Goal: Task Accomplishment & Management: Use online tool/utility

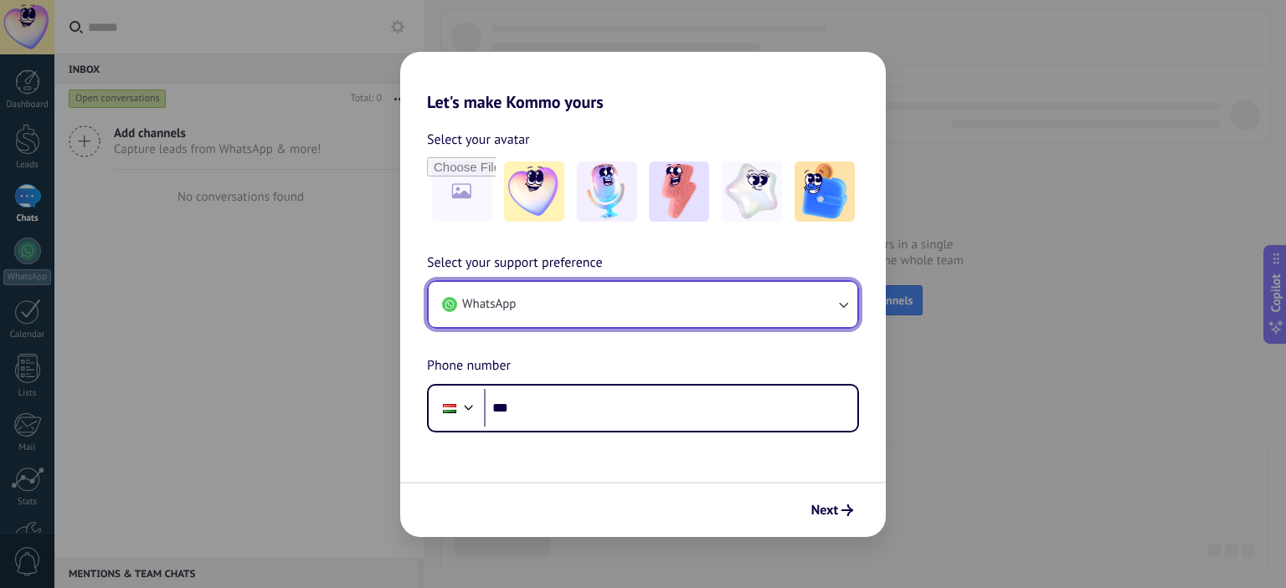
click at [840, 301] on icon "button" at bounding box center [842, 304] width 17 height 17
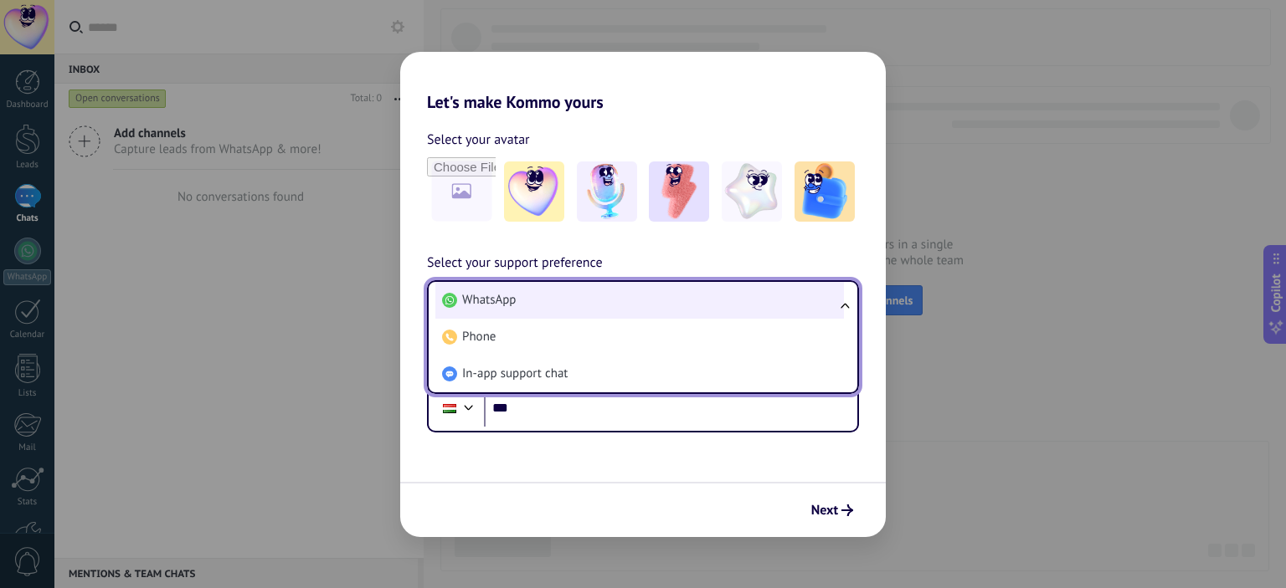
click at [468, 290] on li "WhatsApp" at bounding box center [639, 300] width 408 height 37
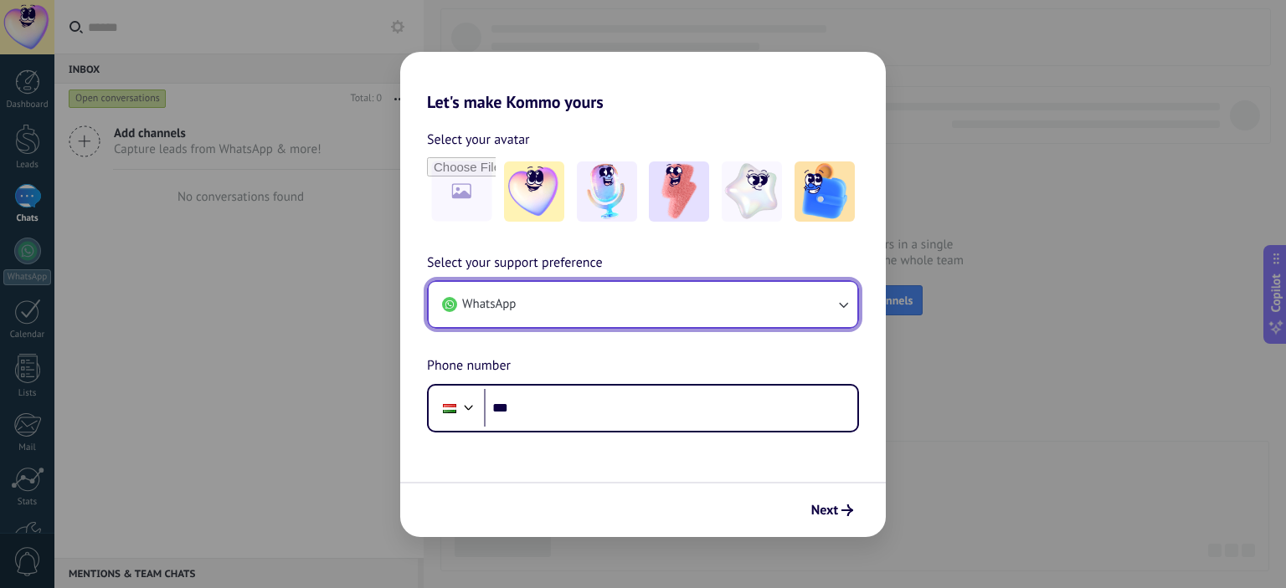
click at [460, 302] on button "WhatsApp" at bounding box center [643, 304] width 429 height 45
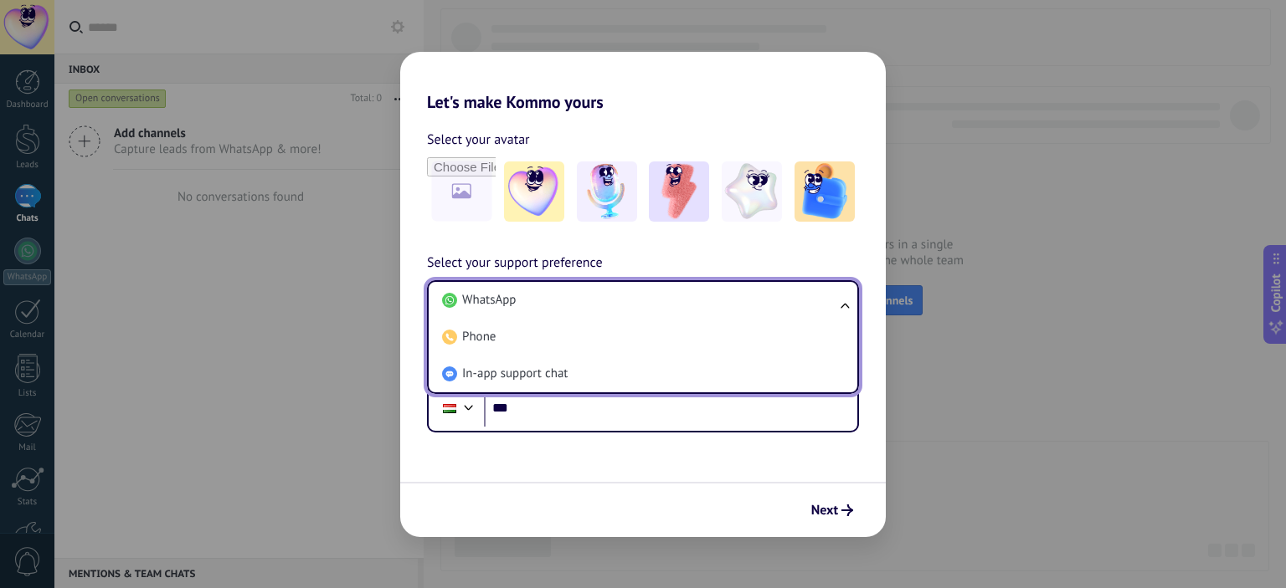
click at [318, 424] on div "Let's make Kommo yours Select your avatar Select your support preference WhatsA…" at bounding box center [643, 294] width 1286 height 588
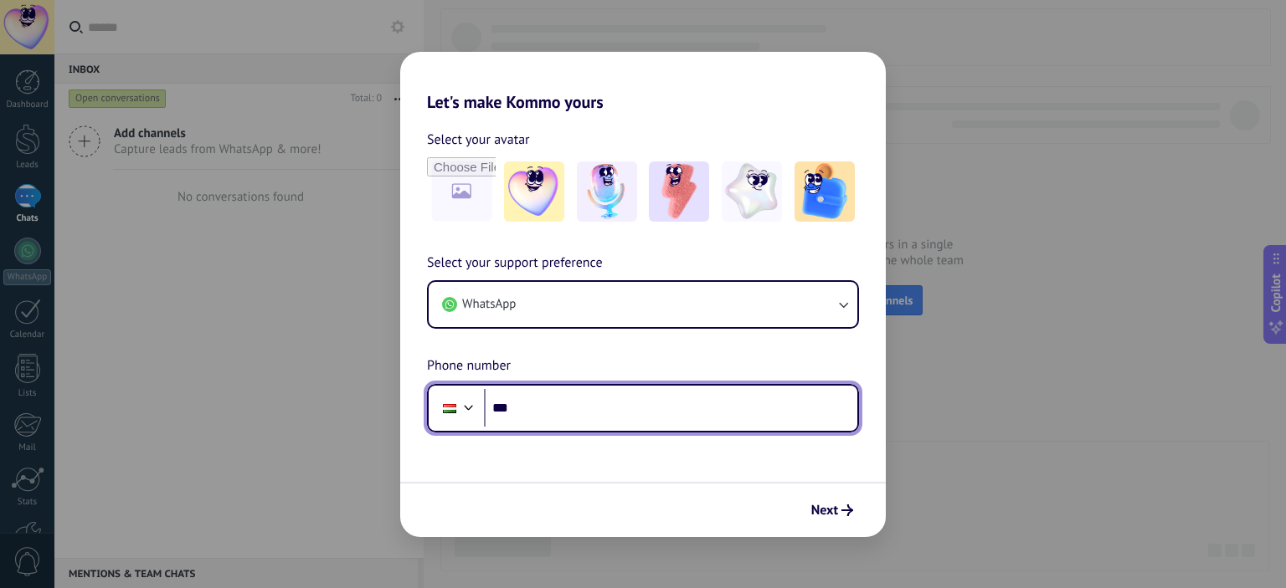
click at [470, 408] on div at bounding box center [469, 406] width 20 height 20
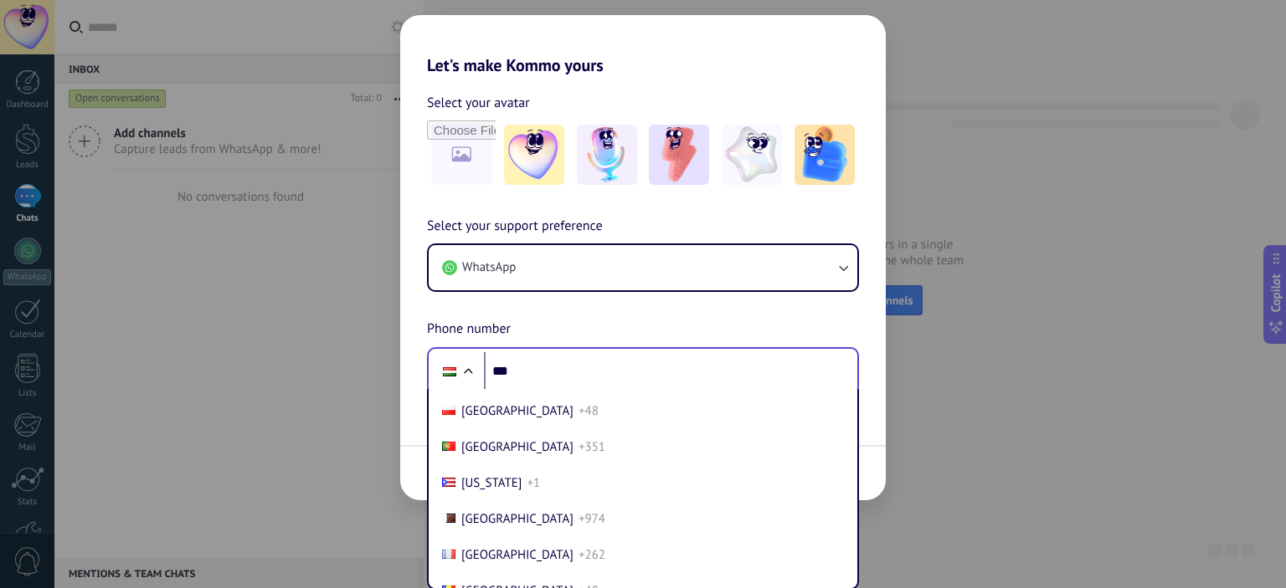
scroll to position [5645, 0]
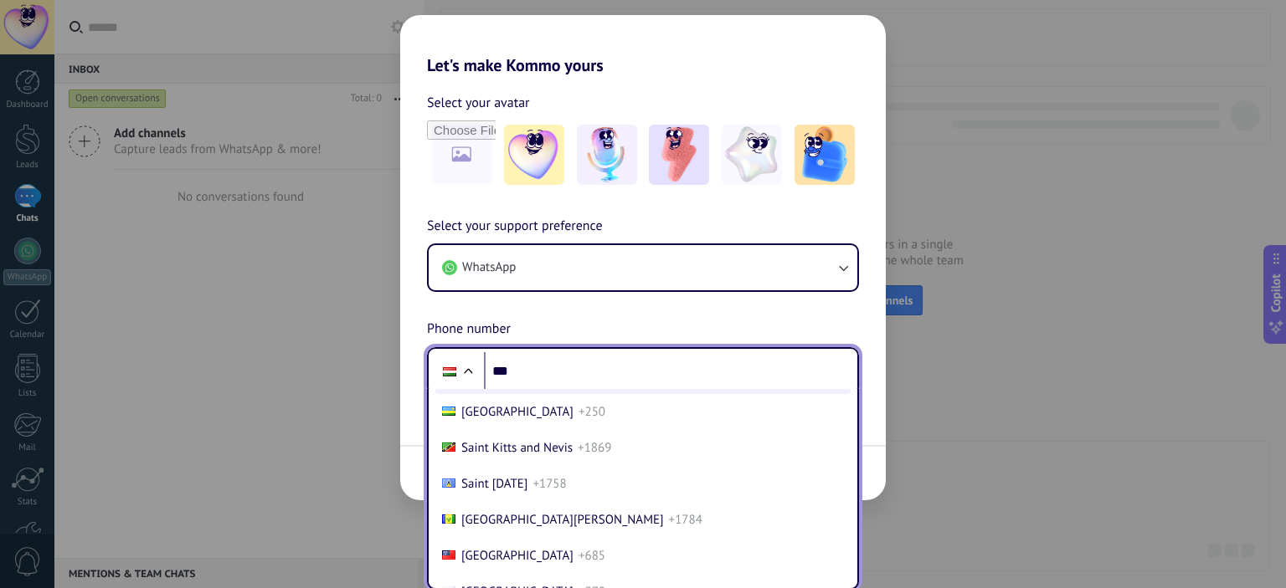
click at [487, 384] on span "[GEOGRAPHIC_DATA]" at bounding box center [517, 376] width 112 height 16
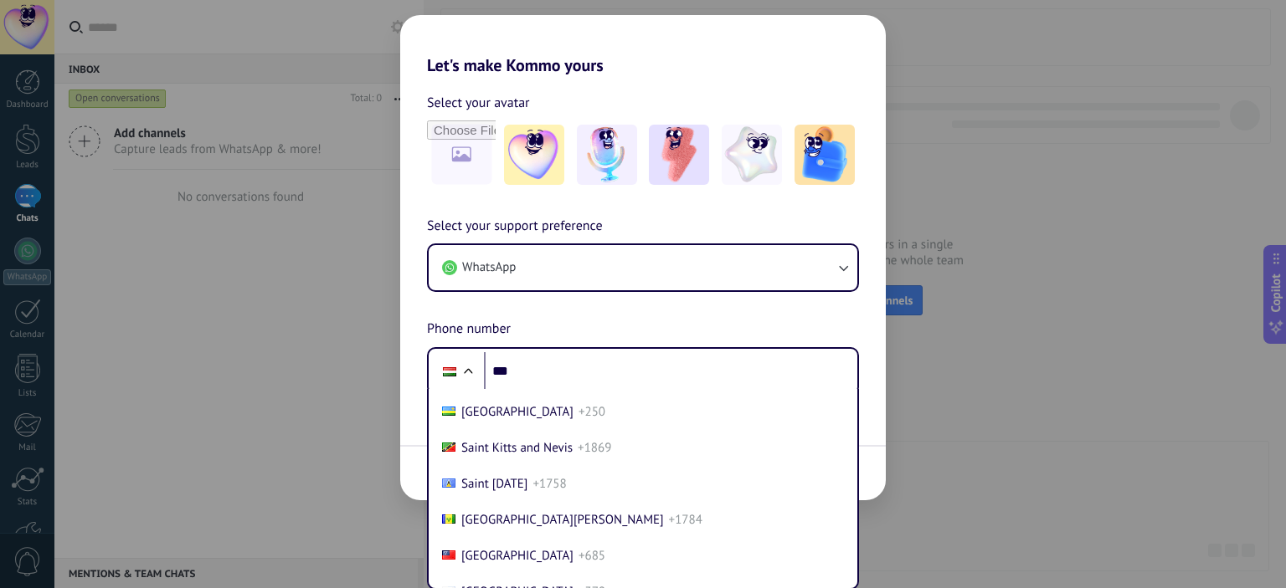
scroll to position [0, 0]
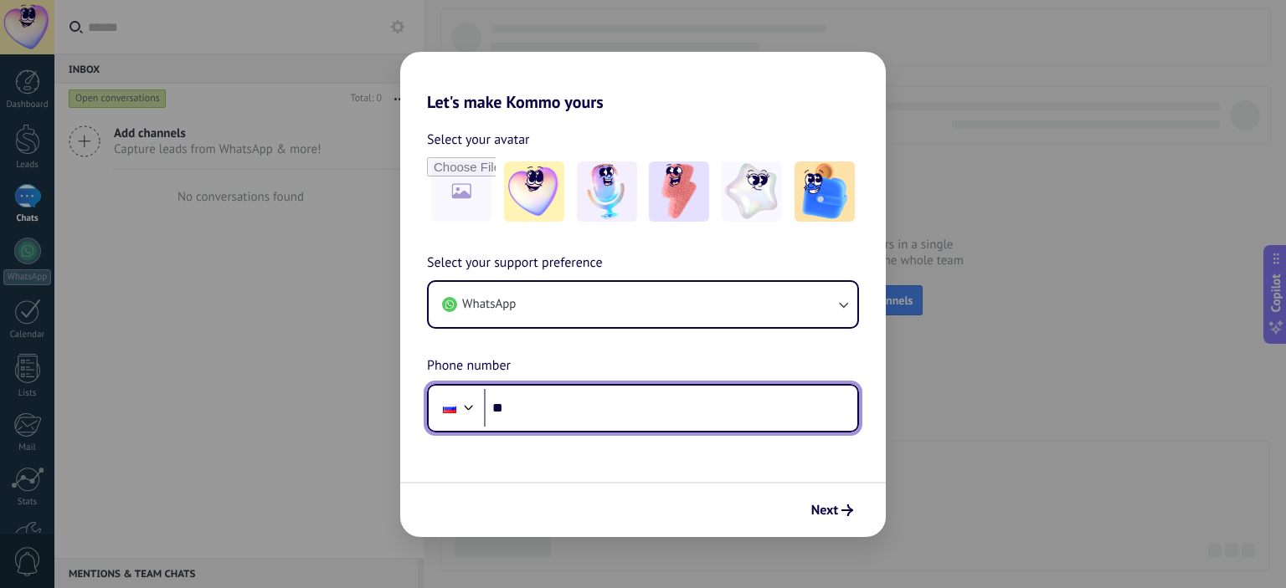
click at [520, 408] on input "***" at bounding box center [670, 408] width 373 height 39
type input "**********"
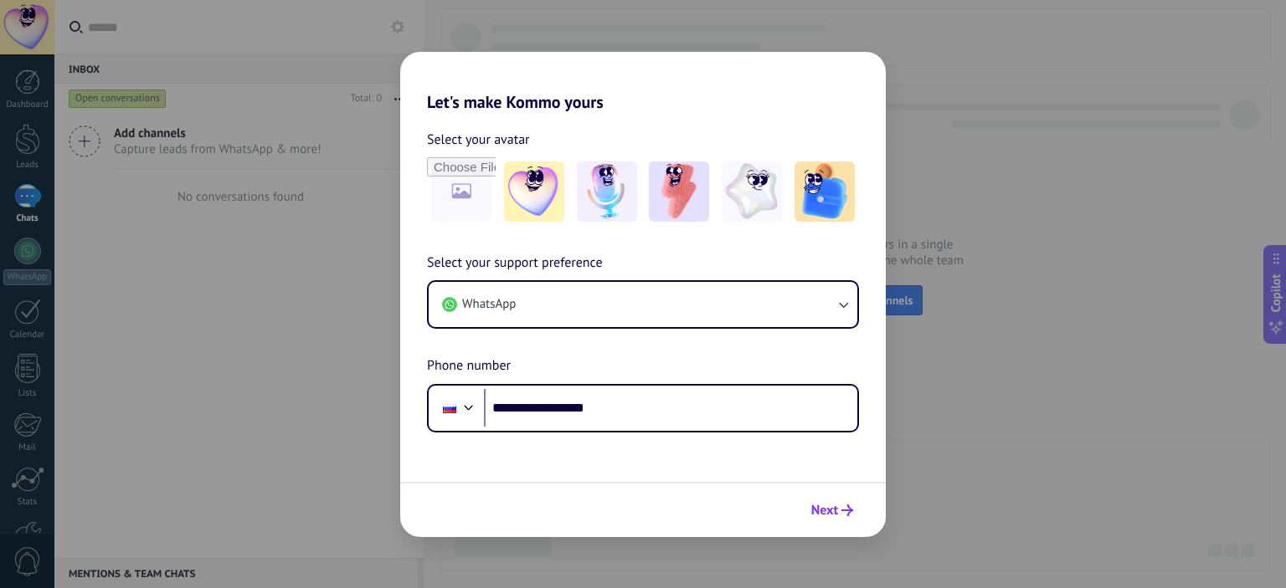
click at [843, 510] on icon "submit" at bounding box center [847, 511] width 12 height 12
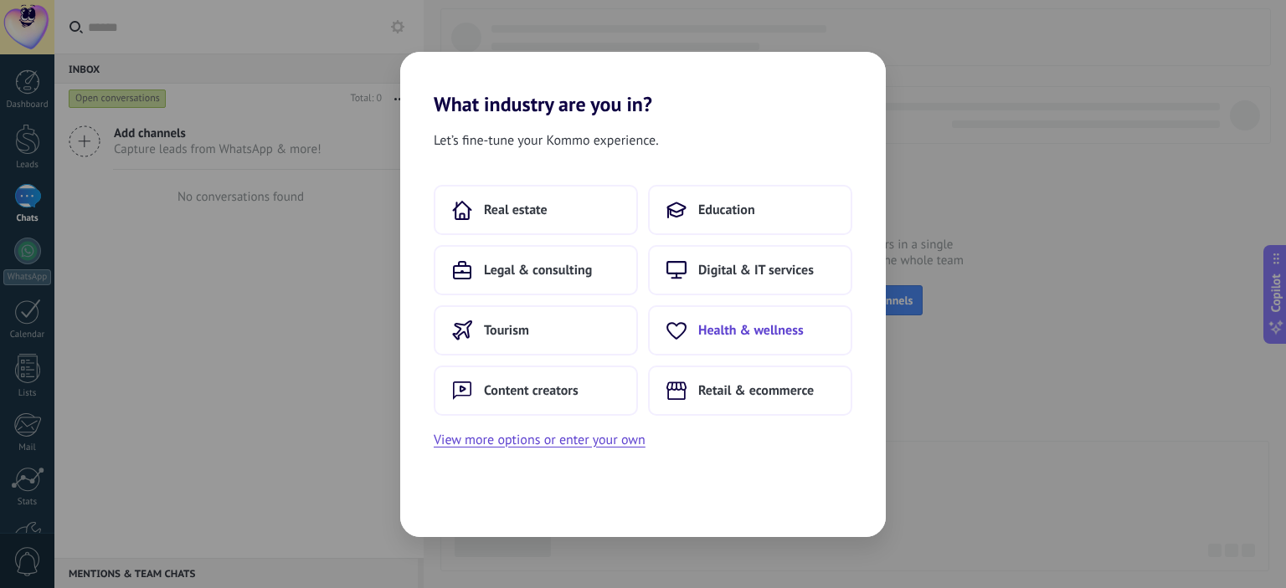
click at [811, 328] on button "Health & wellness" at bounding box center [750, 330] width 204 height 50
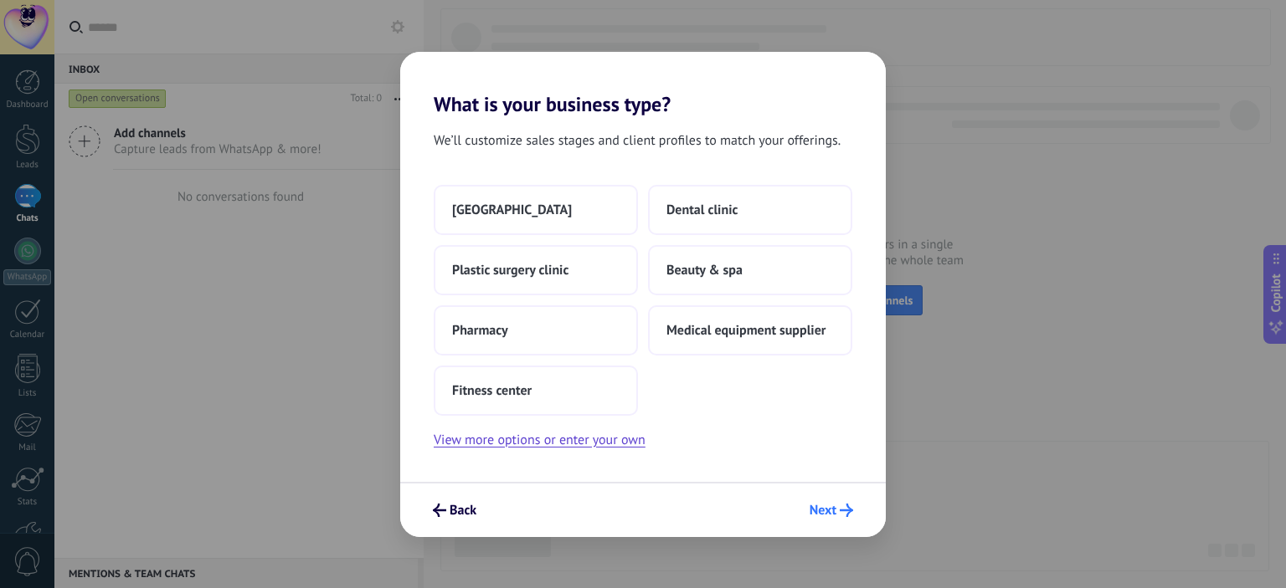
click at [826, 508] on span "Next" at bounding box center [822, 511] width 27 height 12
click at [561, 438] on button "View more options or enter your own" at bounding box center [540, 440] width 212 height 22
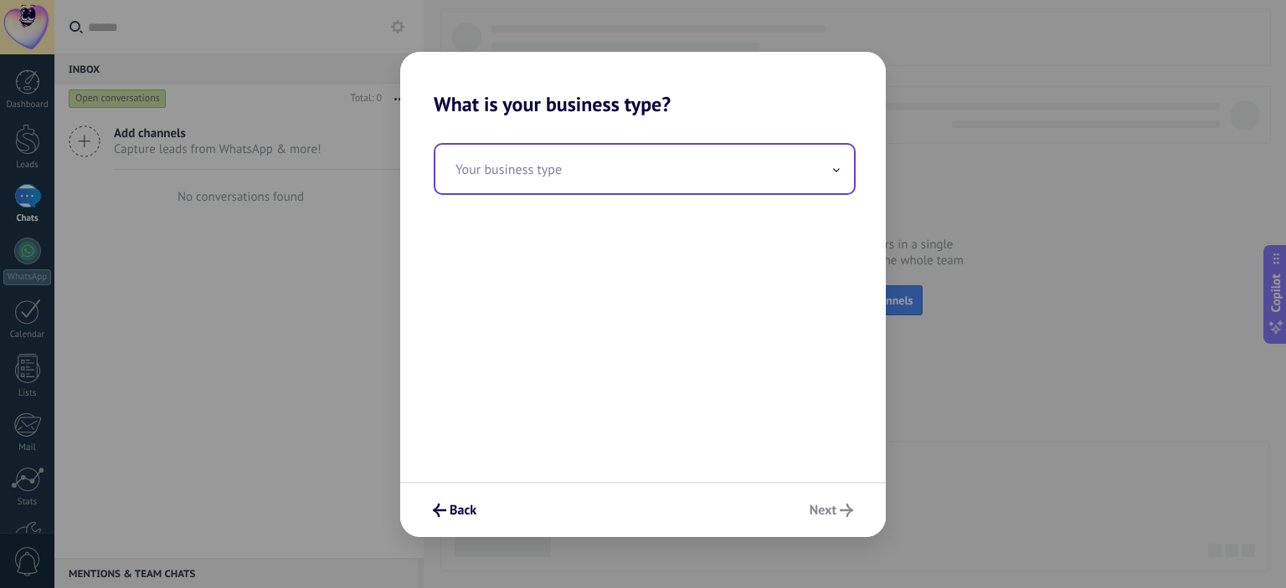
click at [838, 170] on icon at bounding box center [836, 169] width 5 height 3
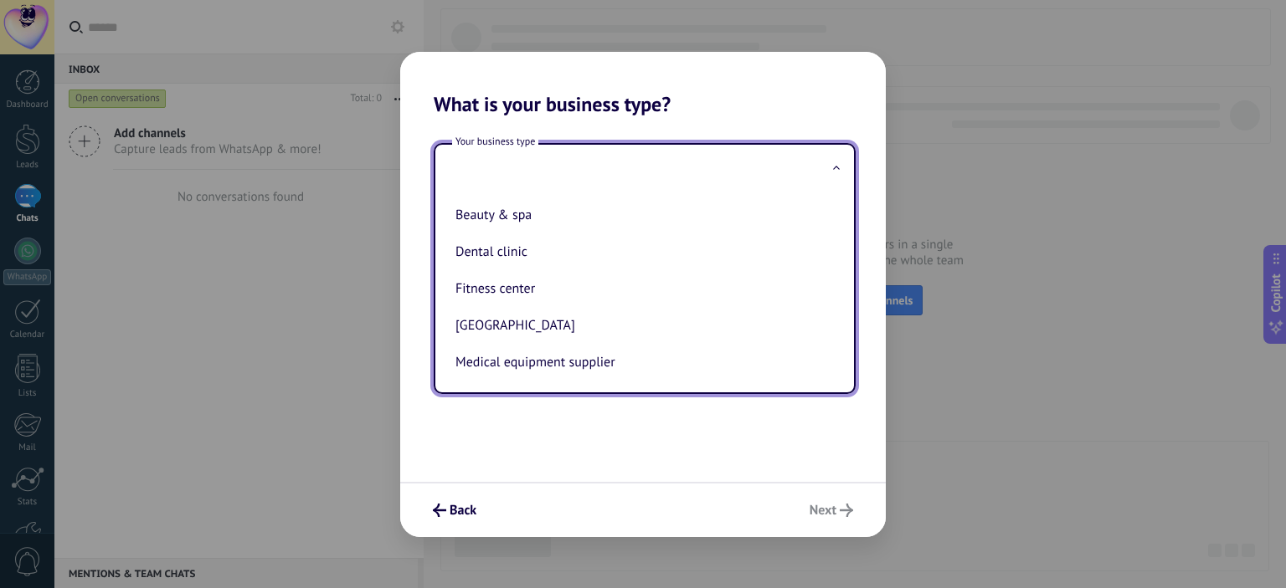
click at [580, 168] on input "text" at bounding box center [644, 169] width 418 height 49
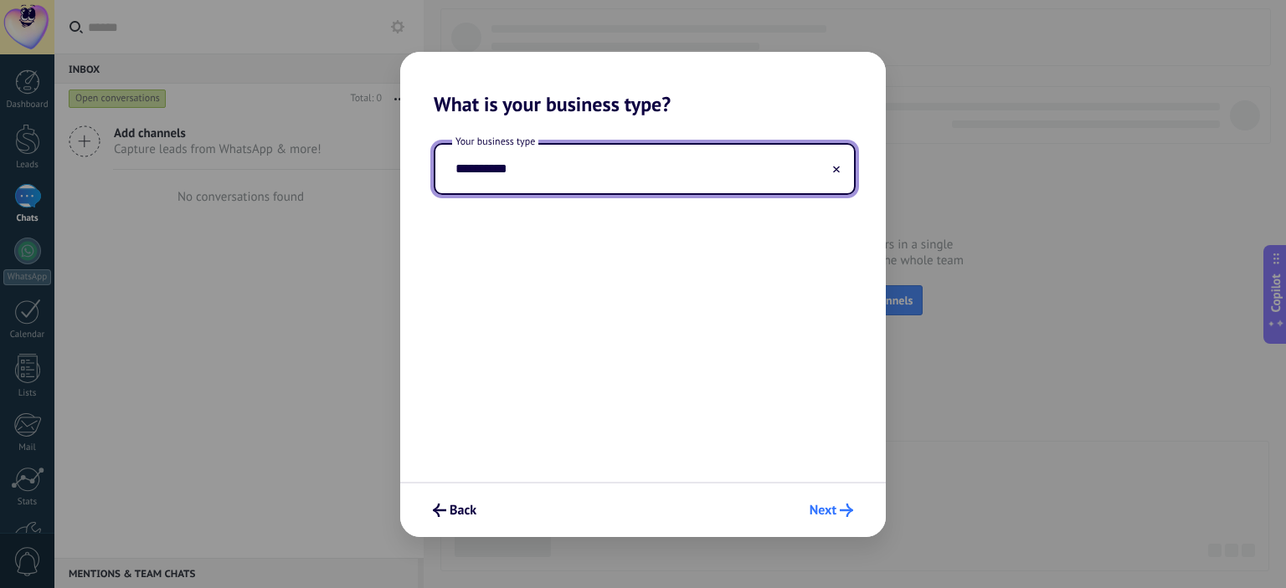
type input "**********"
click at [847, 514] on use "submit" at bounding box center [845, 510] width 13 height 13
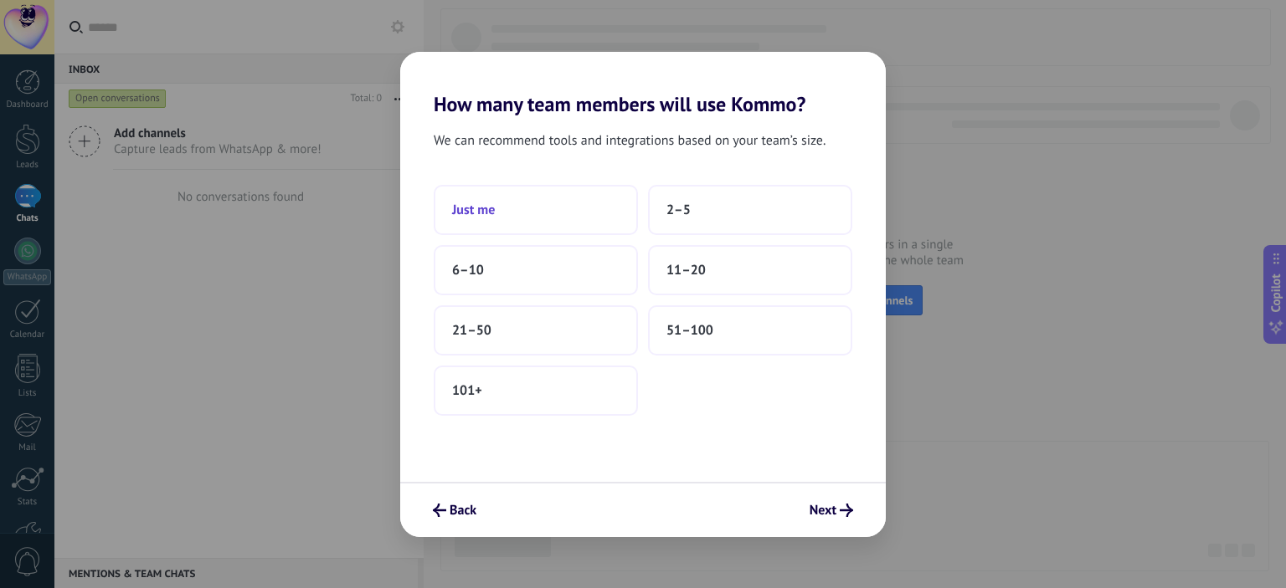
click at [515, 208] on button "Just me" at bounding box center [536, 210] width 204 height 50
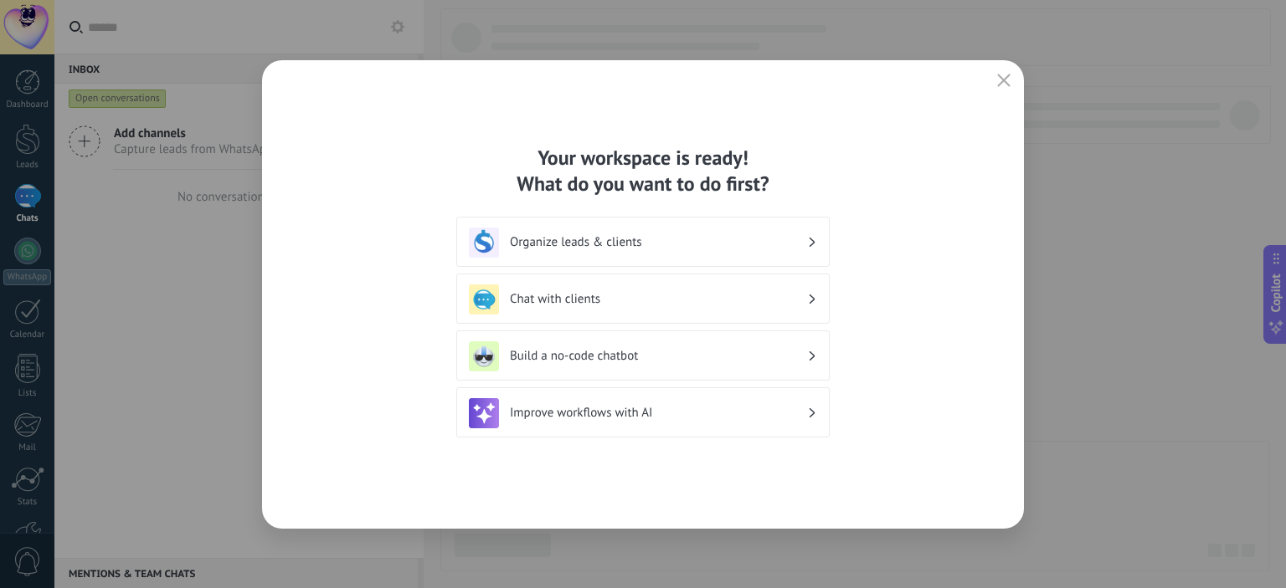
click at [622, 362] on h3 "Build a no-code chatbot" at bounding box center [658, 356] width 297 height 16
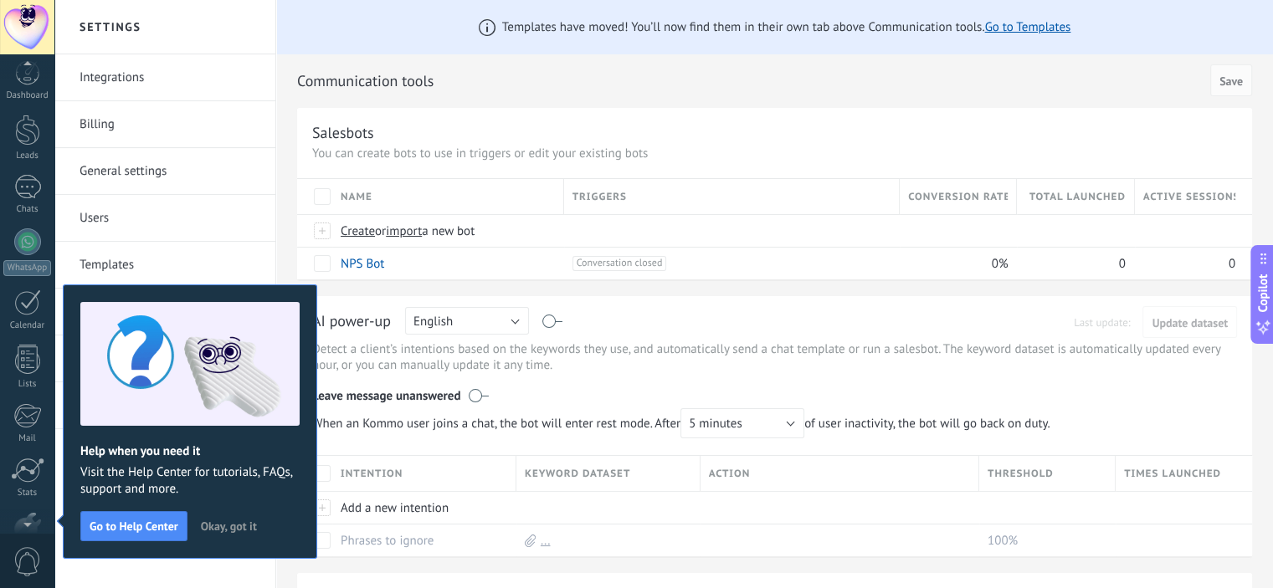
scroll to position [107, 0]
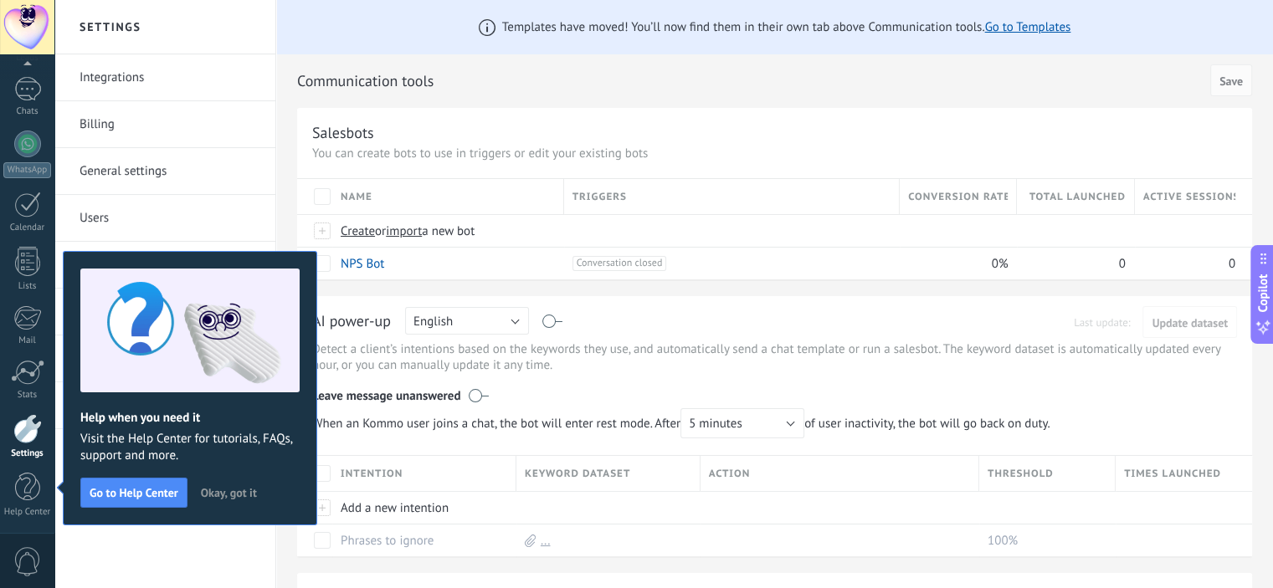
click at [252, 488] on span "Okay, got it" at bounding box center [229, 493] width 56 height 12
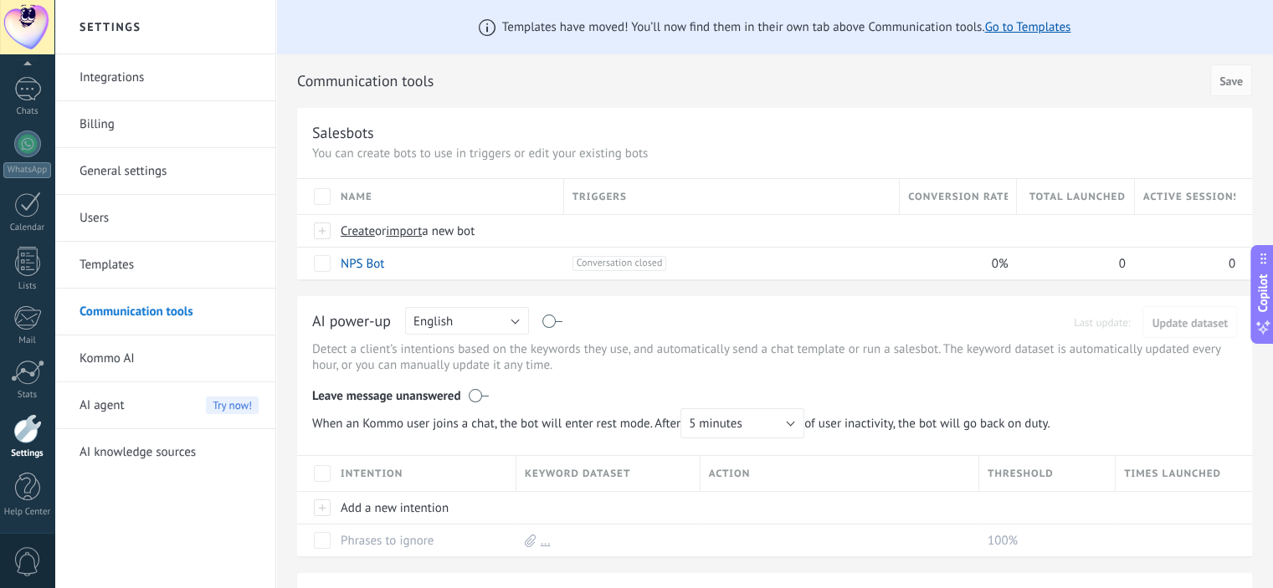
click at [116, 263] on link "Templates" at bounding box center [169, 265] width 179 height 47
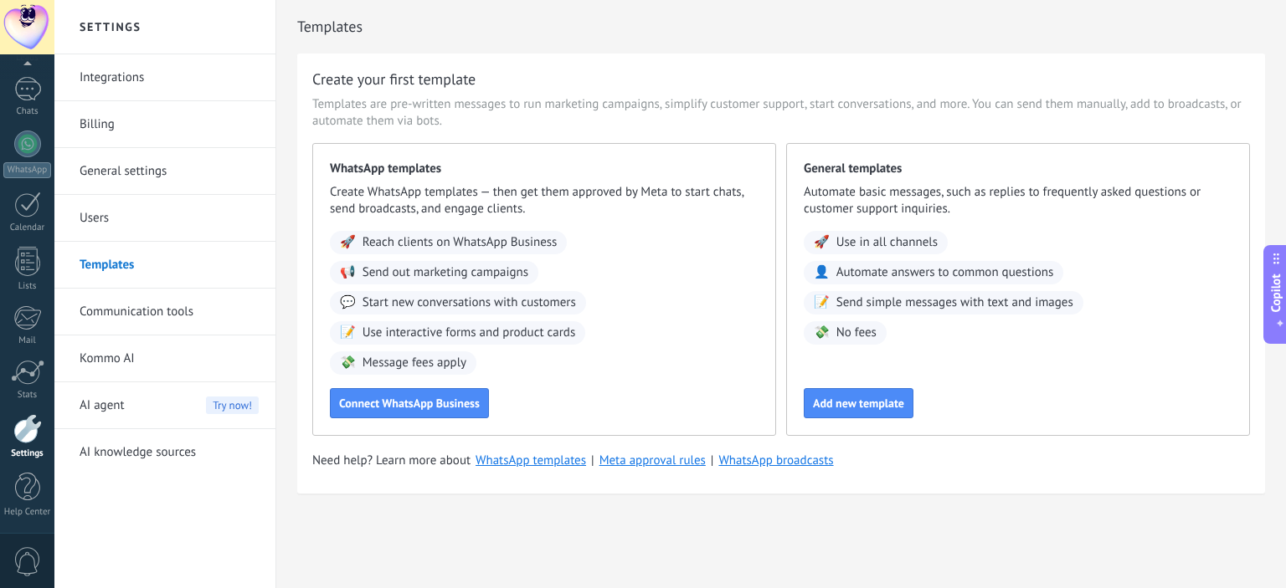
click at [107, 80] on link "Integrations" at bounding box center [169, 77] width 179 height 47
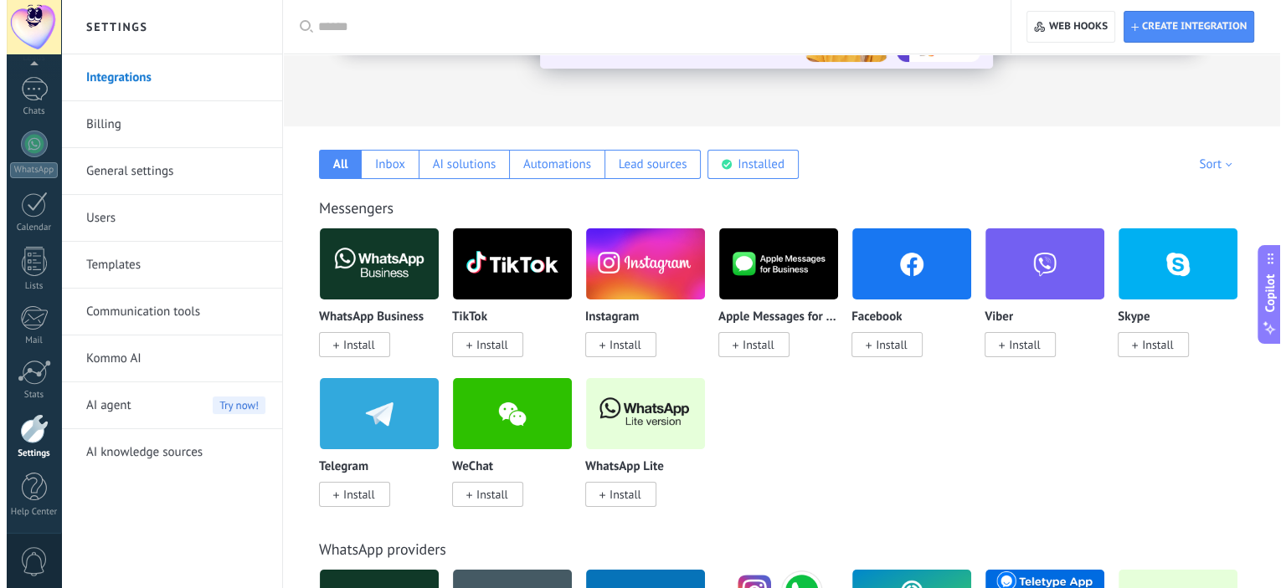
scroll to position [251, 0]
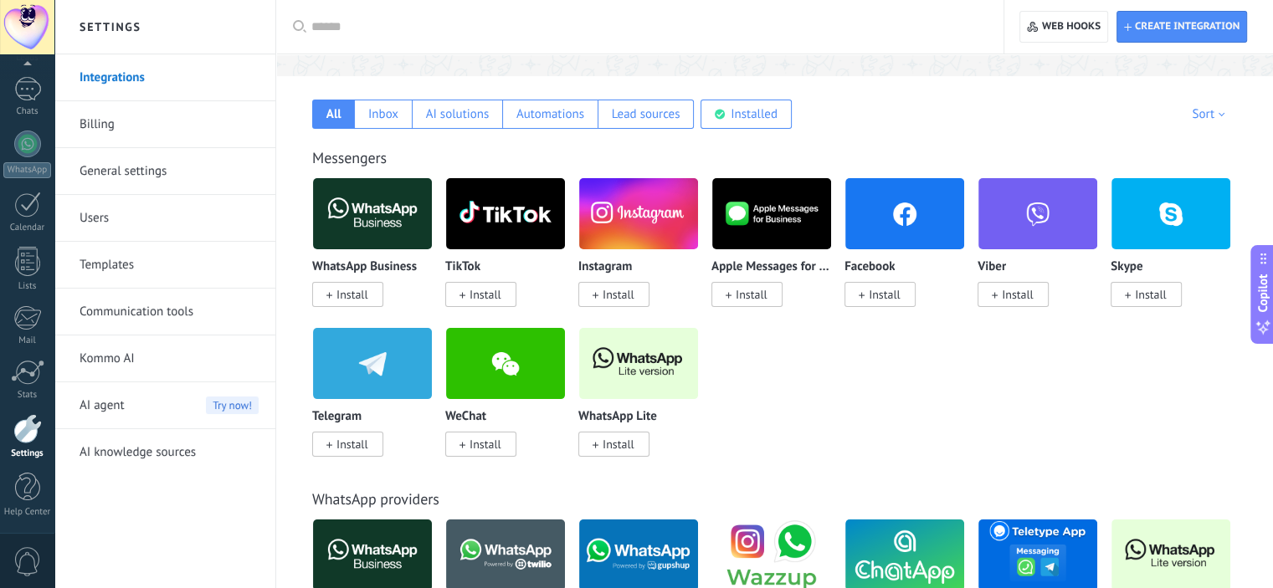
click at [356, 363] on img at bounding box center [372, 363] width 119 height 81
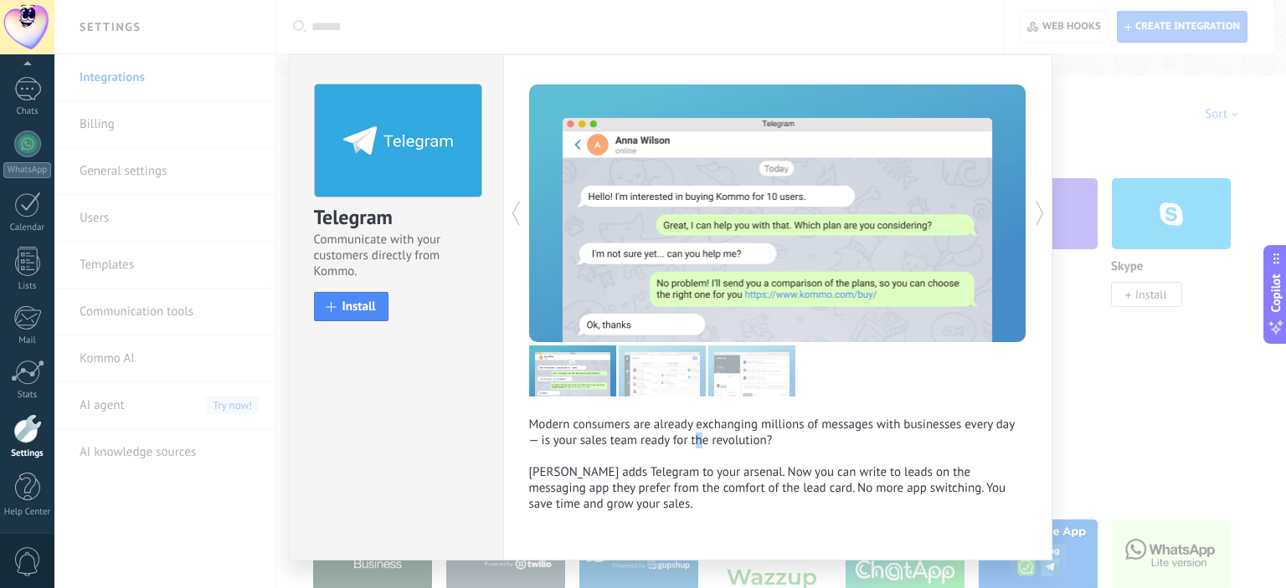
drag, startPoint x: 683, startPoint y: 441, endPoint x: 1045, endPoint y: 448, distance: 361.6
click at [687, 441] on p "Modern consumers are already exchanging millions of messages with businesses ev…" at bounding box center [777, 464] width 497 height 95
